Goal: Transaction & Acquisition: Purchase product/service

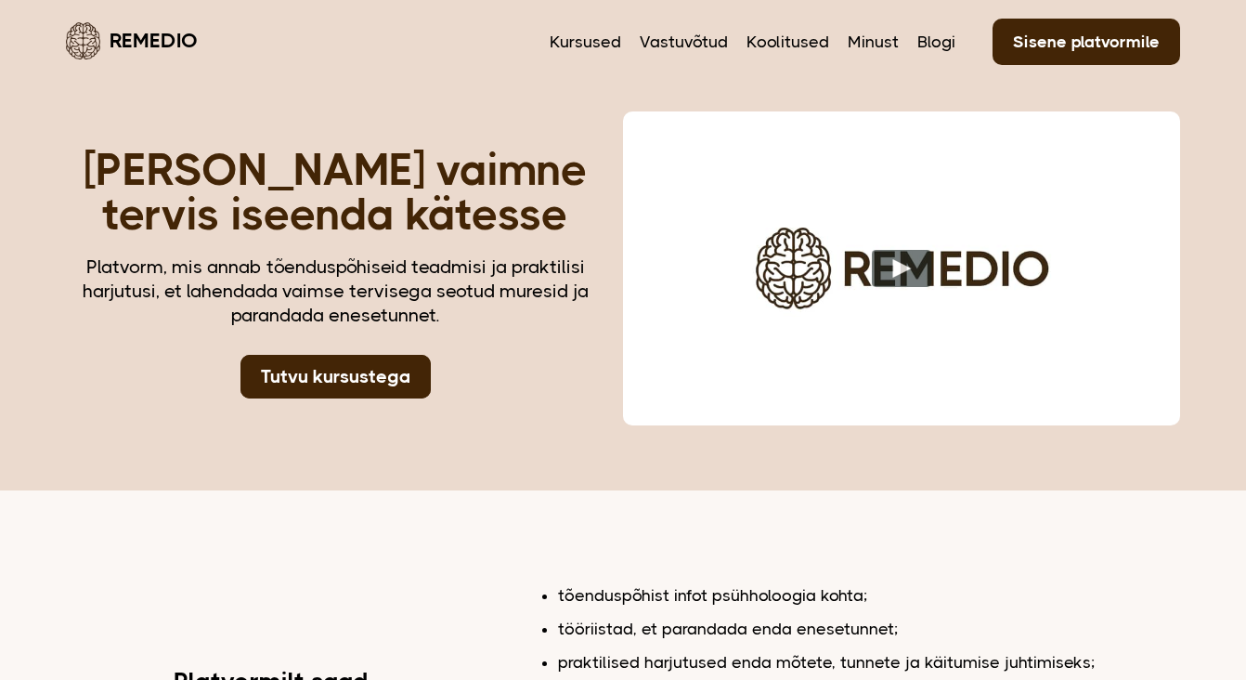
click at [1073, 39] on link "Sisene platvormile" at bounding box center [1087, 42] width 188 height 46
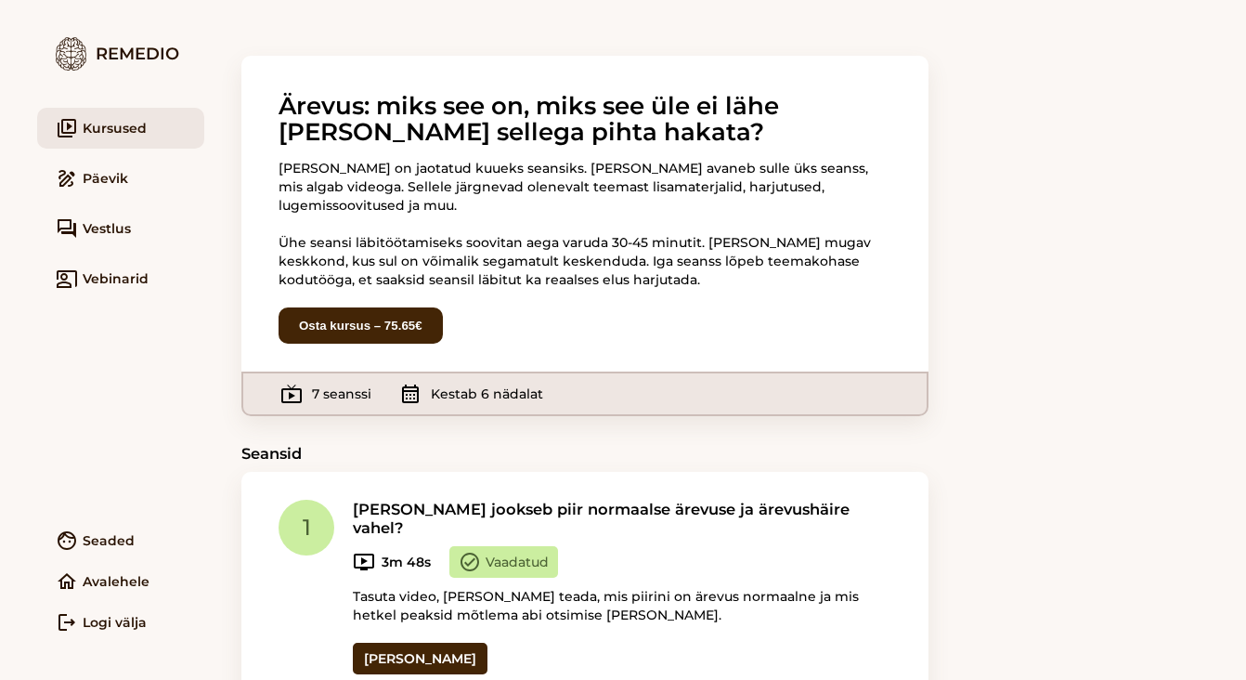
scroll to position [254, 0]
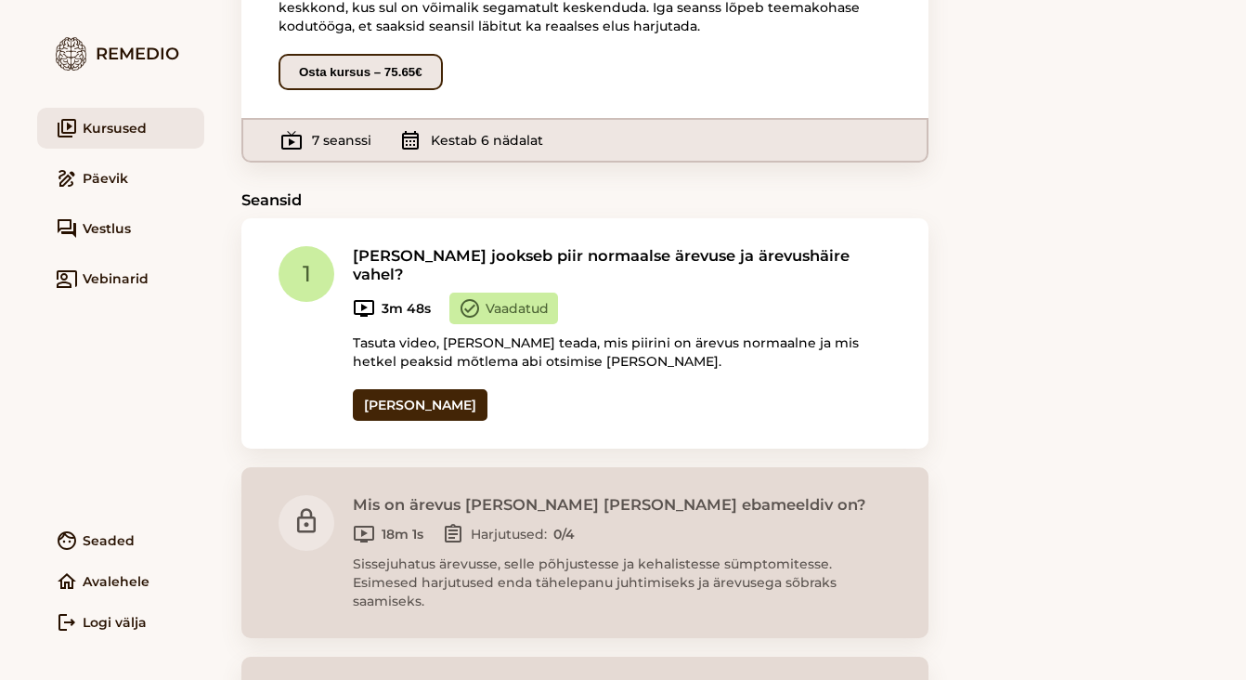
click at [382, 54] on button "Osta kursus – 75.65€" at bounding box center [361, 72] width 164 height 36
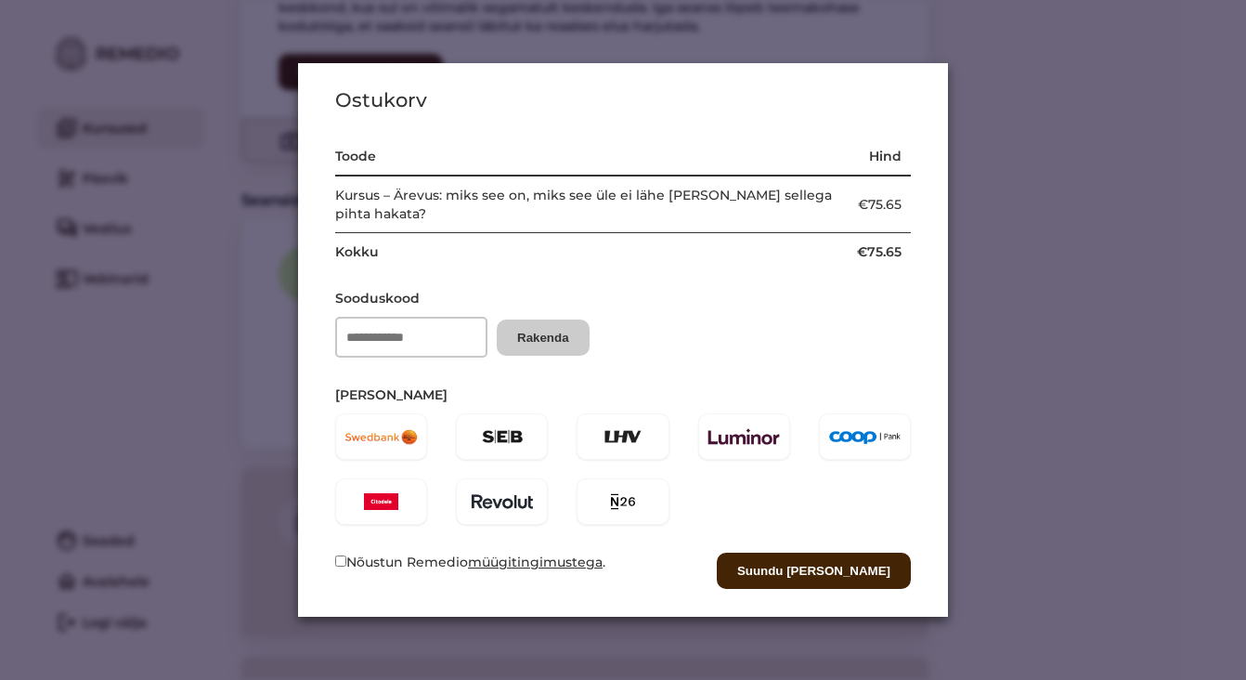
click at [367, 442] on div at bounding box center [381, 436] width 92 height 46
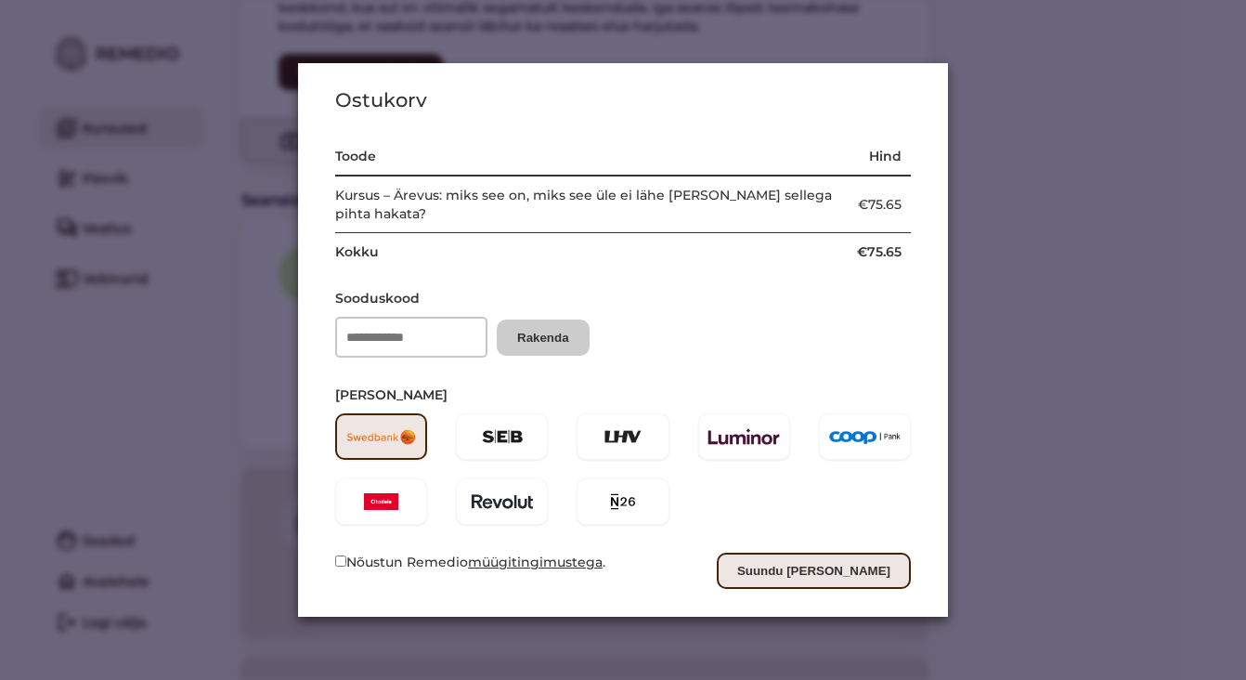
click at [847, 571] on button "Suundu [PERSON_NAME]" at bounding box center [814, 571] width 194 height 36
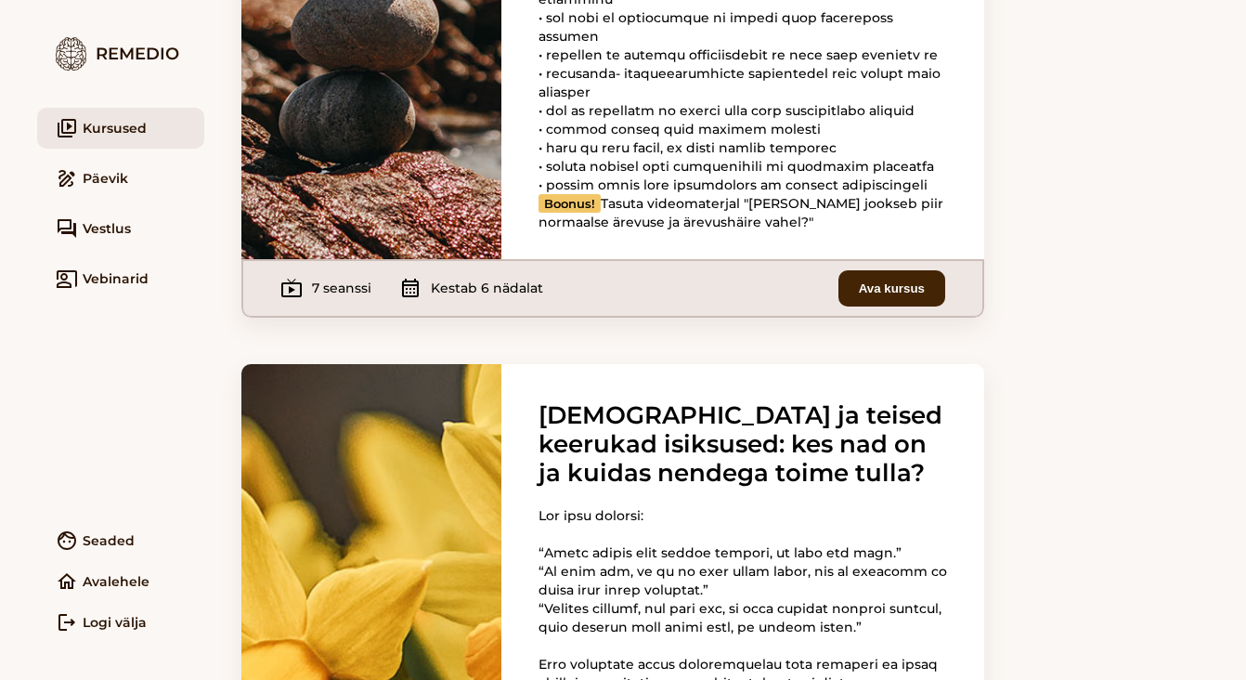
scroll to position [435, 0]
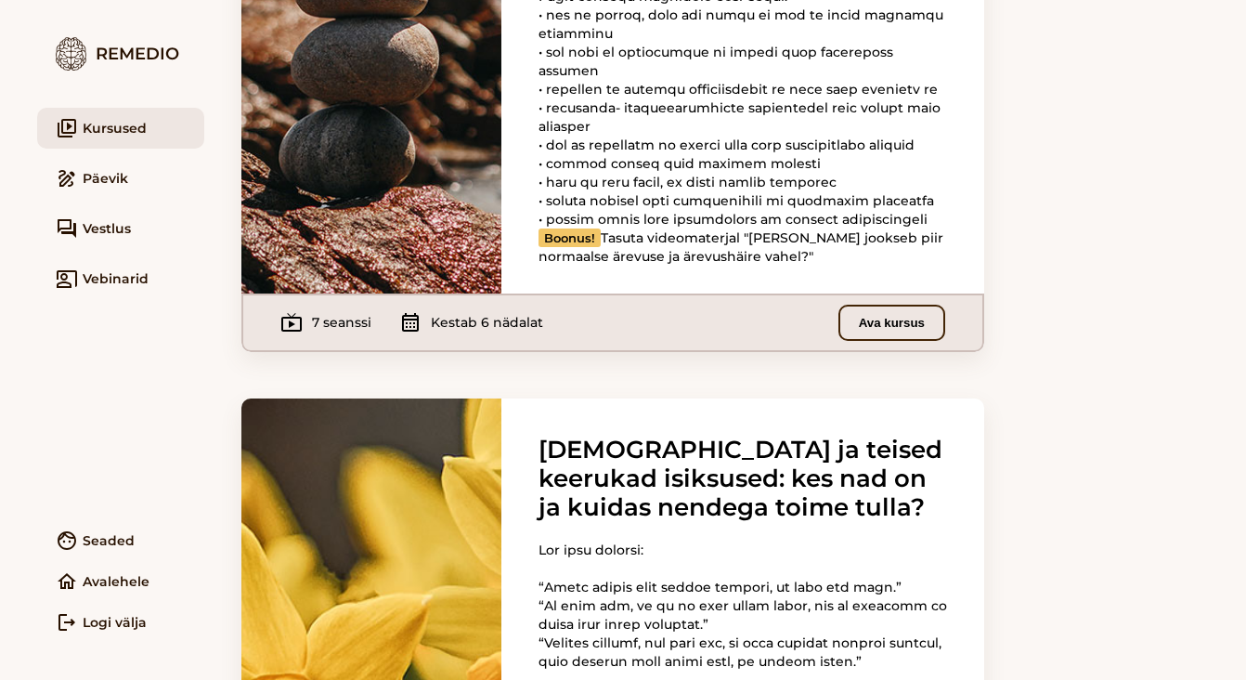
click at [893, 341] on button "Ava kursus" at bounding box center [892, 323] width 107 height 36
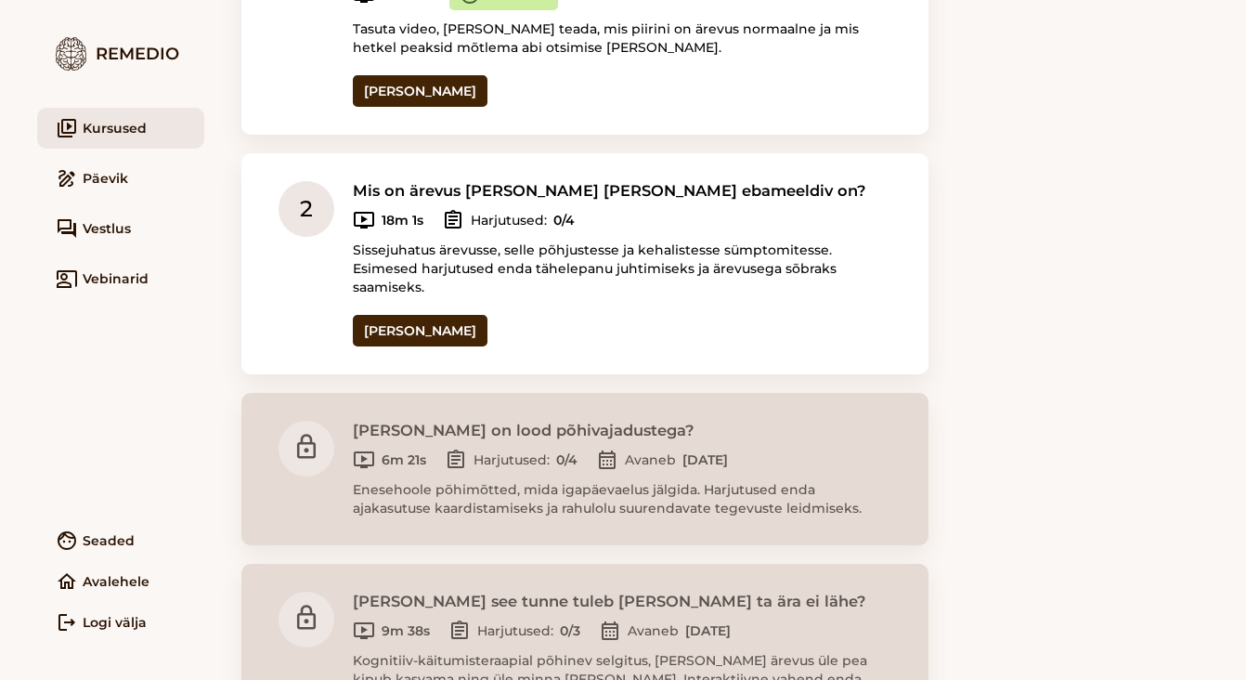
scroll to position [525, 0]
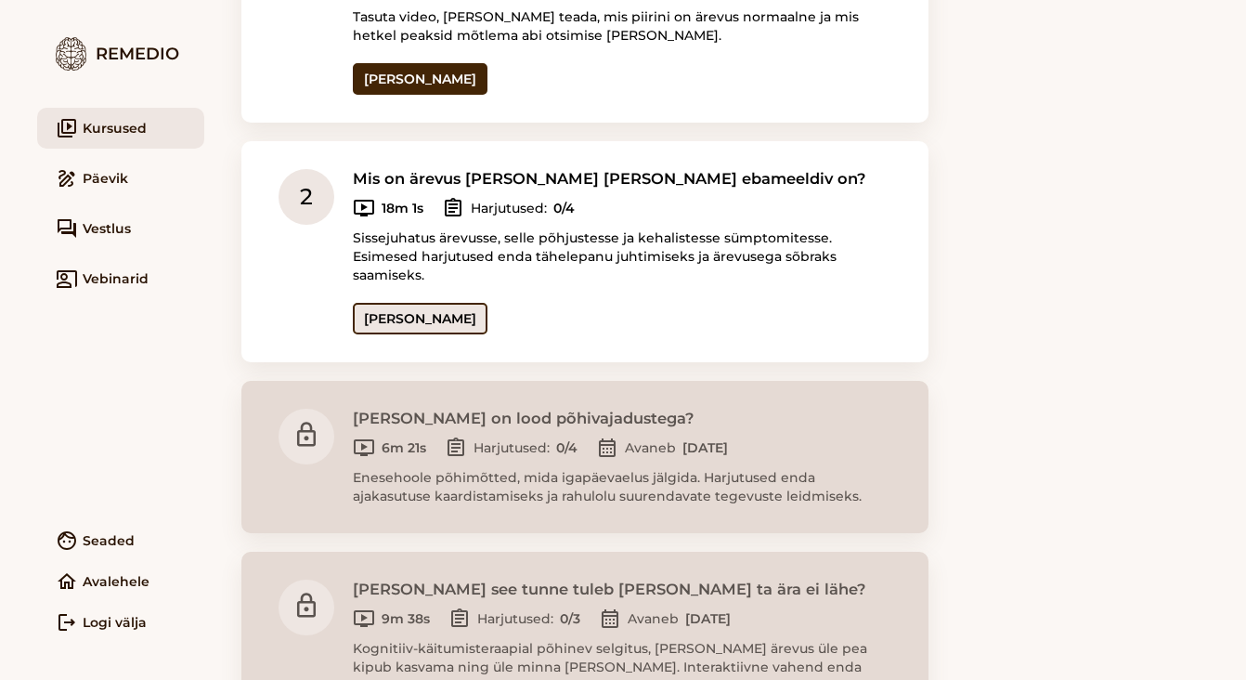
click at [382, 303] on link "Ava seanss" at bounding box center [420, 319] width 135 height 32
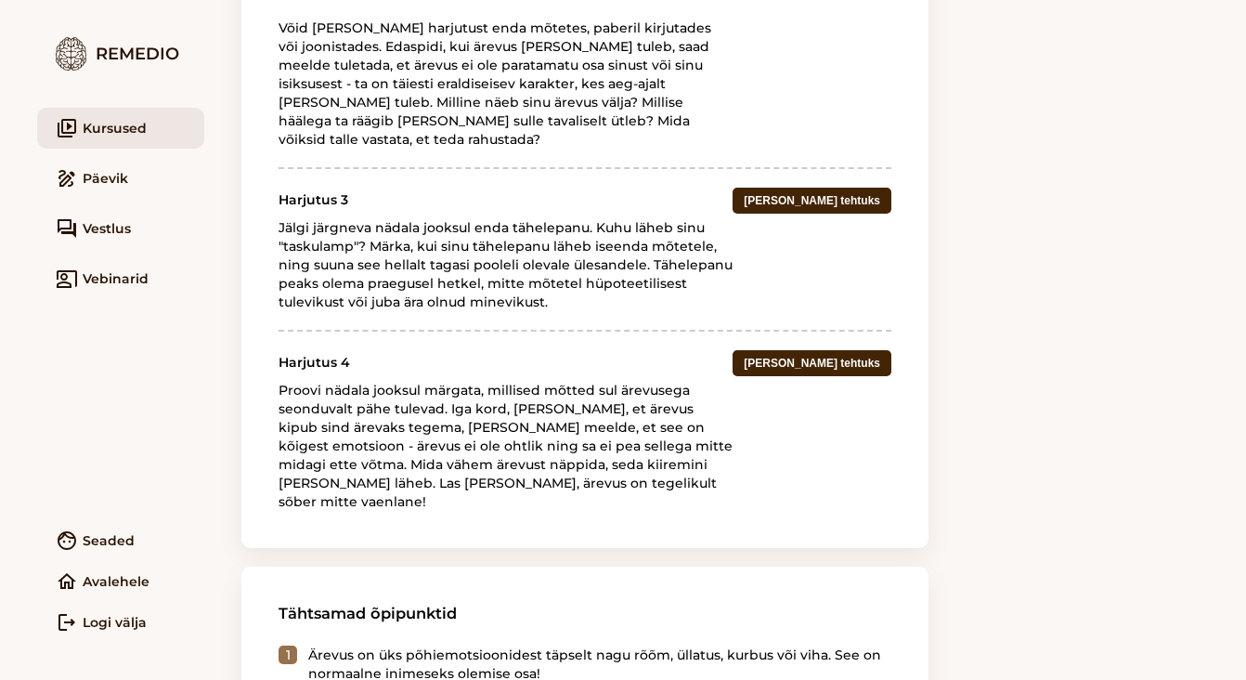
scroll to position [1490, 0]
